Goal: Use online tool/utility: Utilize a website feature to perform a specific function

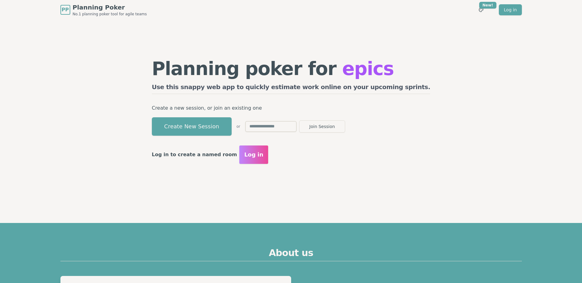
click at [220, 124] on button "Create New Session" at bounding box center [192, 126] width 80 height 18
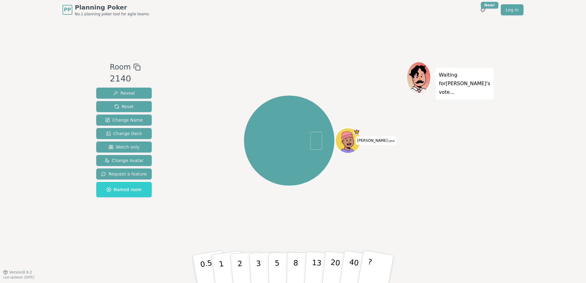
click at [134, 68] on icon at bounding box center [136, 66] width 7 height 7
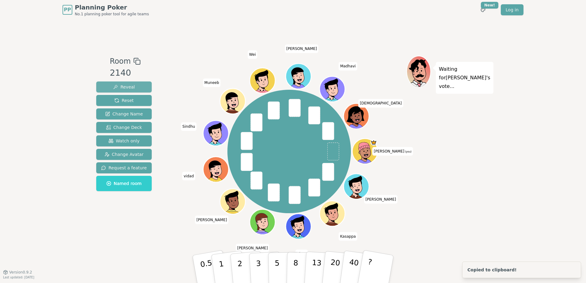
click at [126, 85] on span "Reveal" at bounding box center [124, 87] width 22 height 6
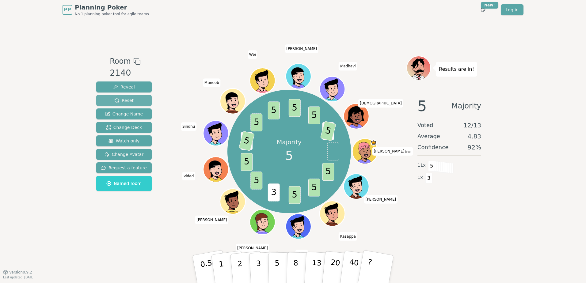
click at [129, 100] on span "Reset" at bounding box center [123, 100] width 19 height 6
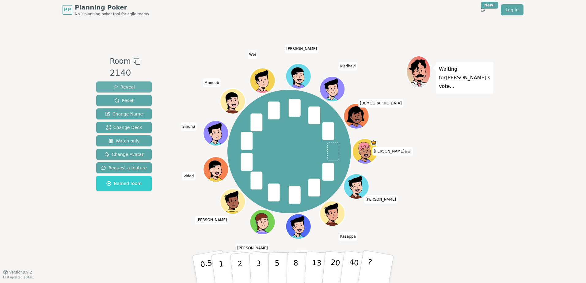
click at [124, 86] on span "Reveal" at bounding box center [124, 87] width 22 height 6
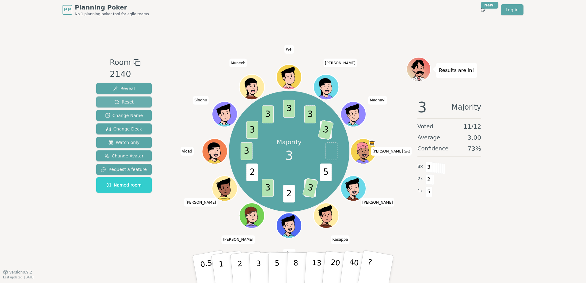
click at [124, 100] on span "Reset" at bounding box center [123, 102] width 19 height 6
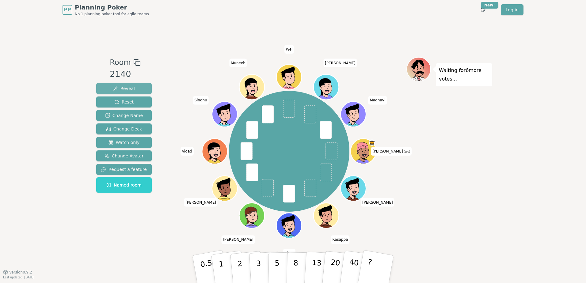
click at [124, 90] on span "Reveal" at bounding box center [124, 89] width 22 height 6
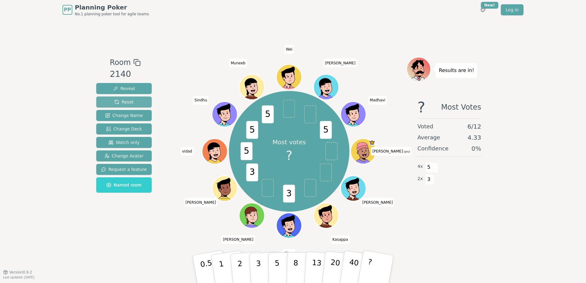
click at [126, 99] on span "Reset" at bounding box center [123, 102] width 19 height 6
